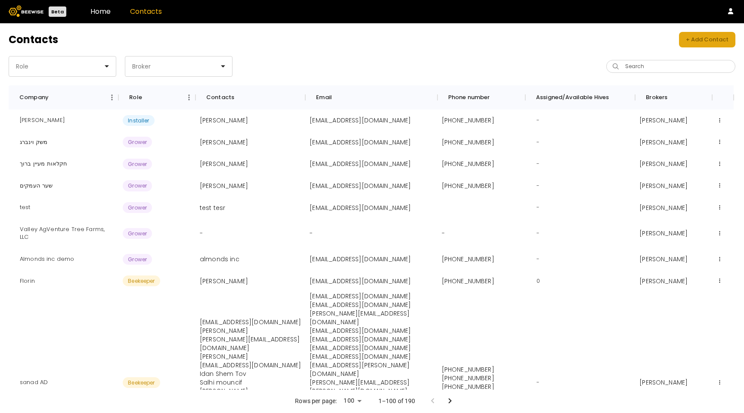
click at [719, 40] on div "+ Add Contact" at bounding box center [707, 39] width 43 height 9
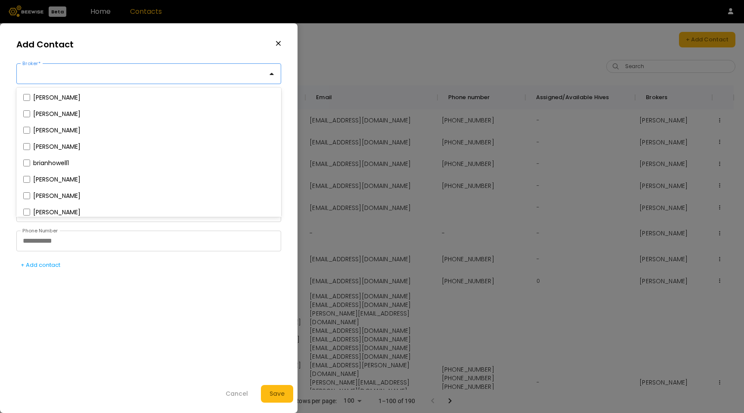
click at [96, 76] on div at bounding box center [145, 74] width 245 height 8
click at [140, 51] on div "Add Contact" at bounding box center [148, 44] width 265 height 21
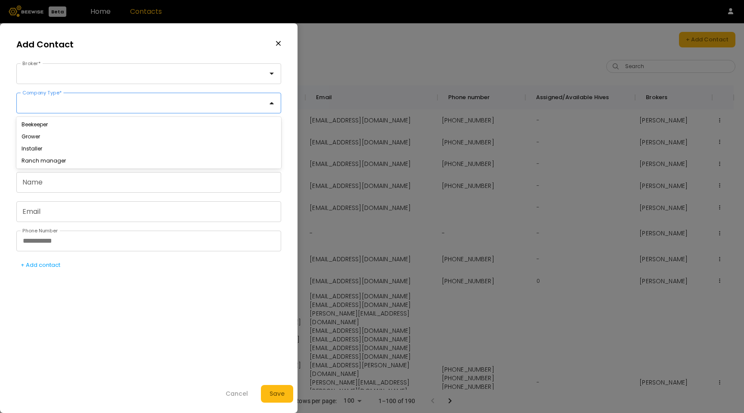
click at [89, 111] on div at bounding box center [145, 103] width 257 height 20
click at [87, 141] on div "Grower" at bounding box center [148, 137] width 265 height 12
click at [85, 122] on div "Beekeeper" at bounding box center [149, 124] width 255 height 5
click at [114, 96] on div "Beekeeper" at bounding box center [145, 103] width 257 height 20
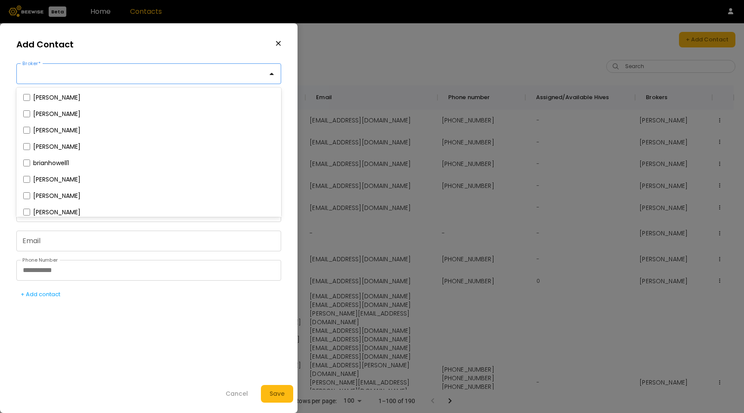
click at [114, 73] on div at bounding box center [145, 74] width 245 height 8
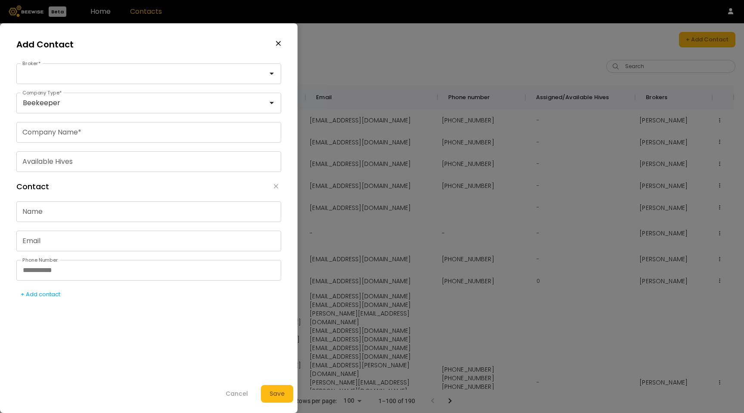
click at [106, 49] on div "Add Contact" at bounding box center [148, 44] width 265 height 21
click at [99, 97] on div "Beekeeper" at bounding box center [145, 103] width 257 height 20
click at [162, 46] on div "Add Contact" at bounding box center [148, 44] width 265 height 21
click at [280, 39] on div "Add Contact" at bounding box center [148, 44] width 265 height 21
click at [149, 103] on div at bounding box center [145, 103] width 245 height 8
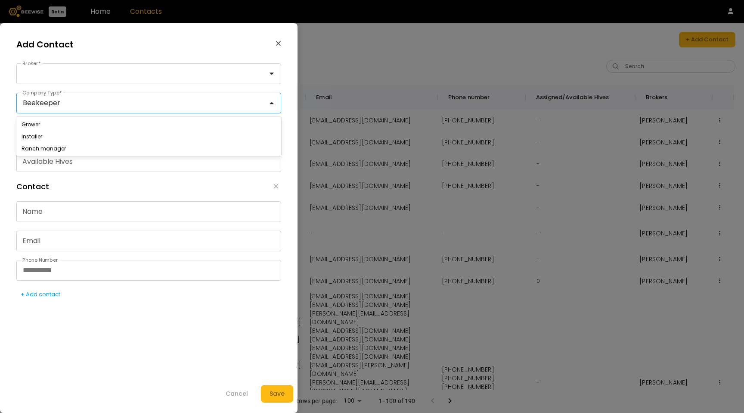
click at [280, 44] on icon "button" at bounding box center [279, 44] width 6 height 8
